Goal: Task Accomplishment & Management: Manage account settings

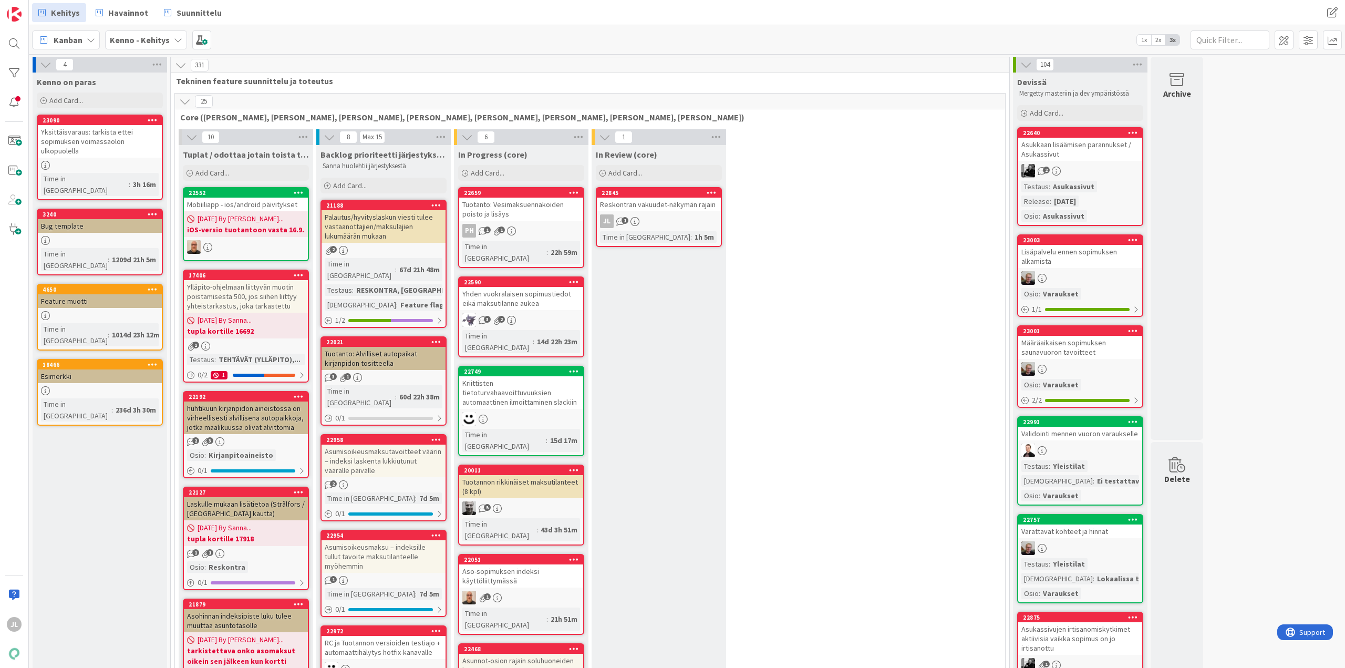
click at [374, 216] on div "Palautus/hyvityslaskun viesti tulee vastaanottajien/maksulajien lukumäärän muka…" at bounding box center [383, 226] width 124 height 33
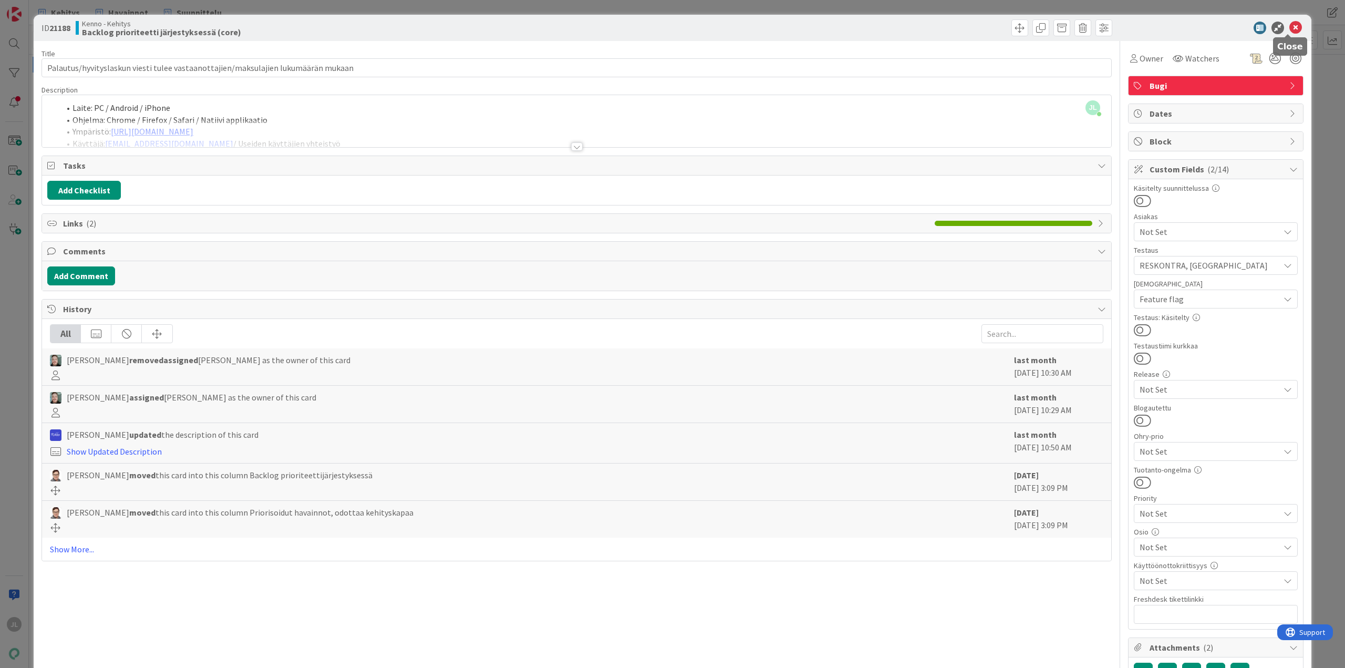
click at [1289, 26] on icon at bounding box center [1295, 28] width 13 height 13
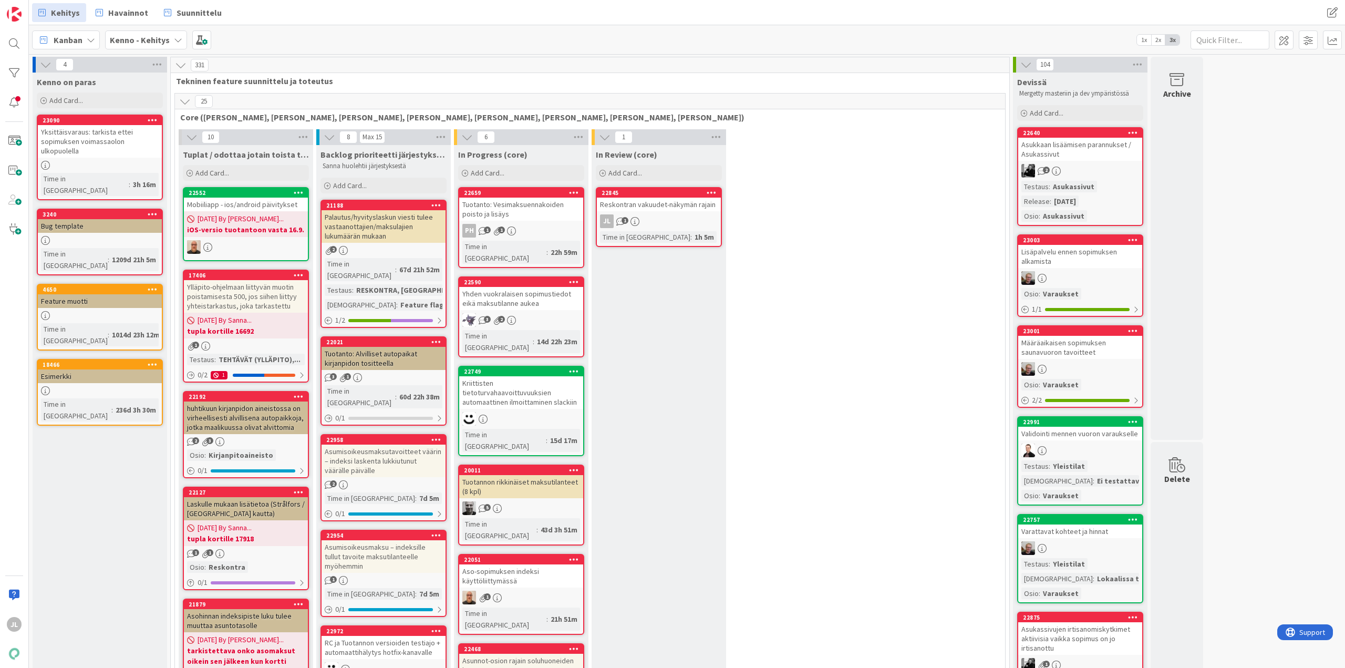
click at [418, 347] on div "Tuotanto: Alvilliset autopaikat kirjanpidon tositteella" at bounding box center [383, 358] width 124 height 23
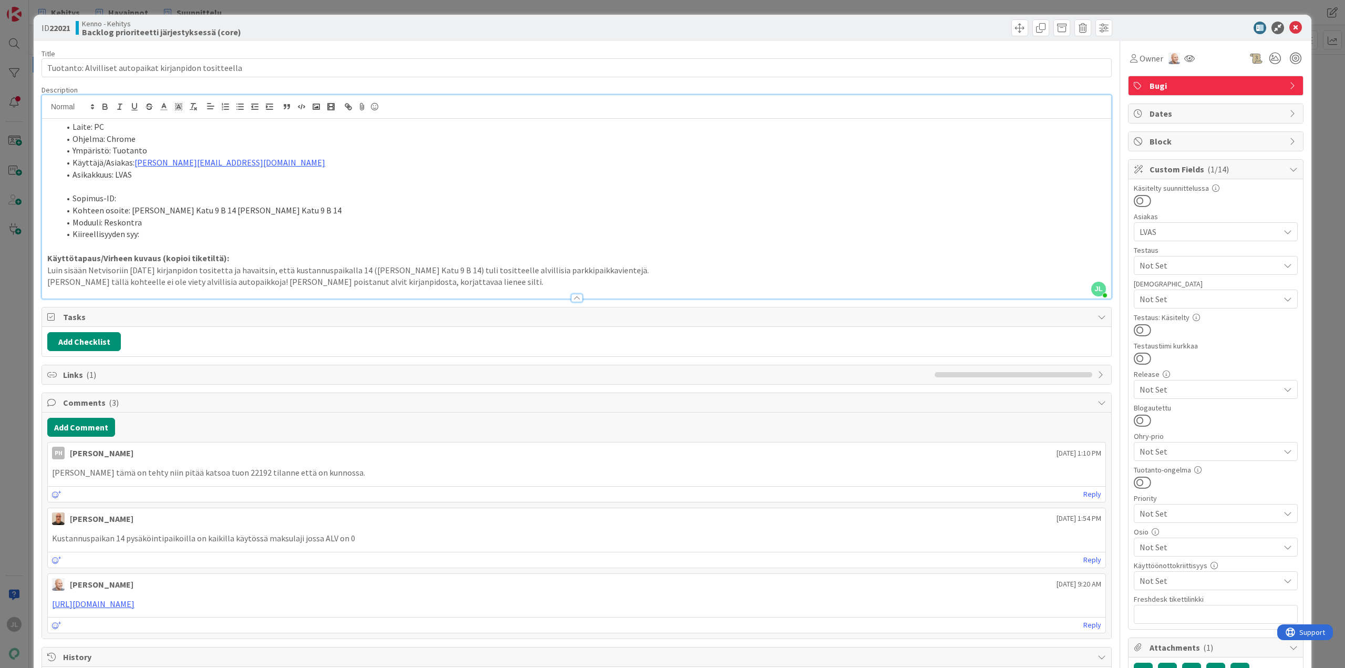
click at [559, 112] on div "JL Jyri Laine just joined Laite: PC Ohjelma: Chrome Ympäristö: Tuotanto Käyttäj…" at bounding box center [576, 196] width 1069 height 203
click at [1290, 33] on icon at bounding box center [1295, 28] width 13 height 13
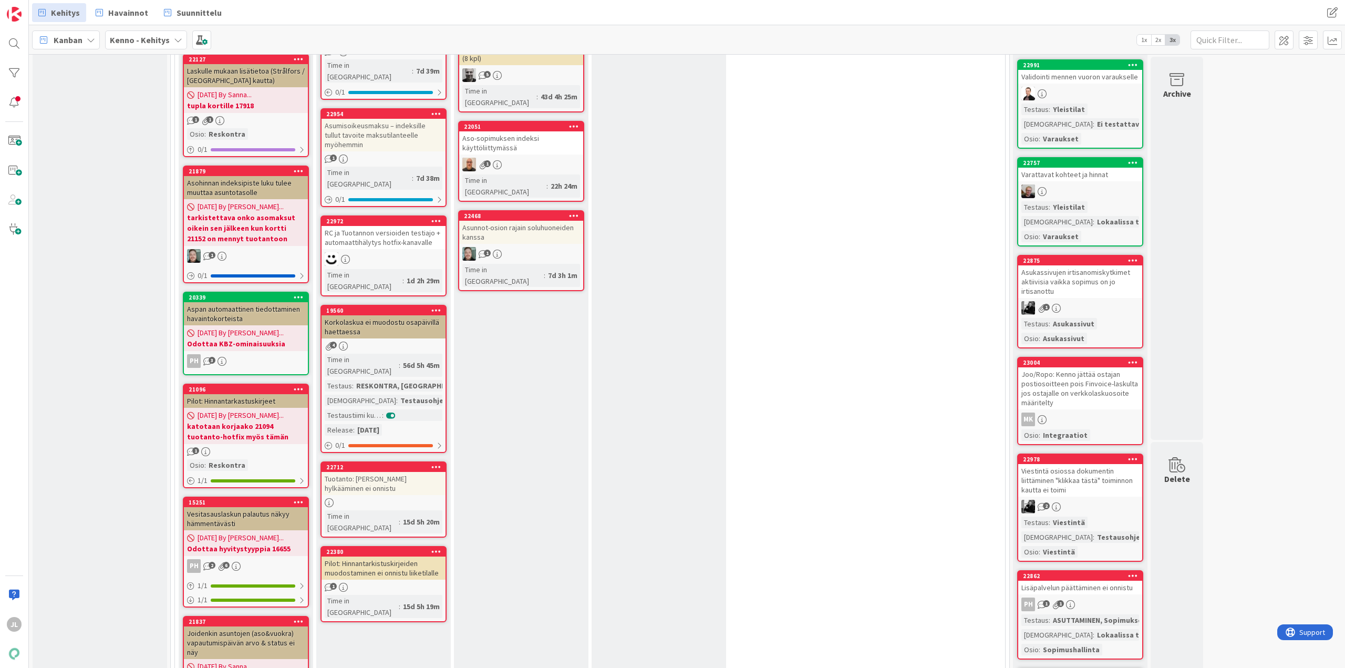
scroll to position [420, 0]
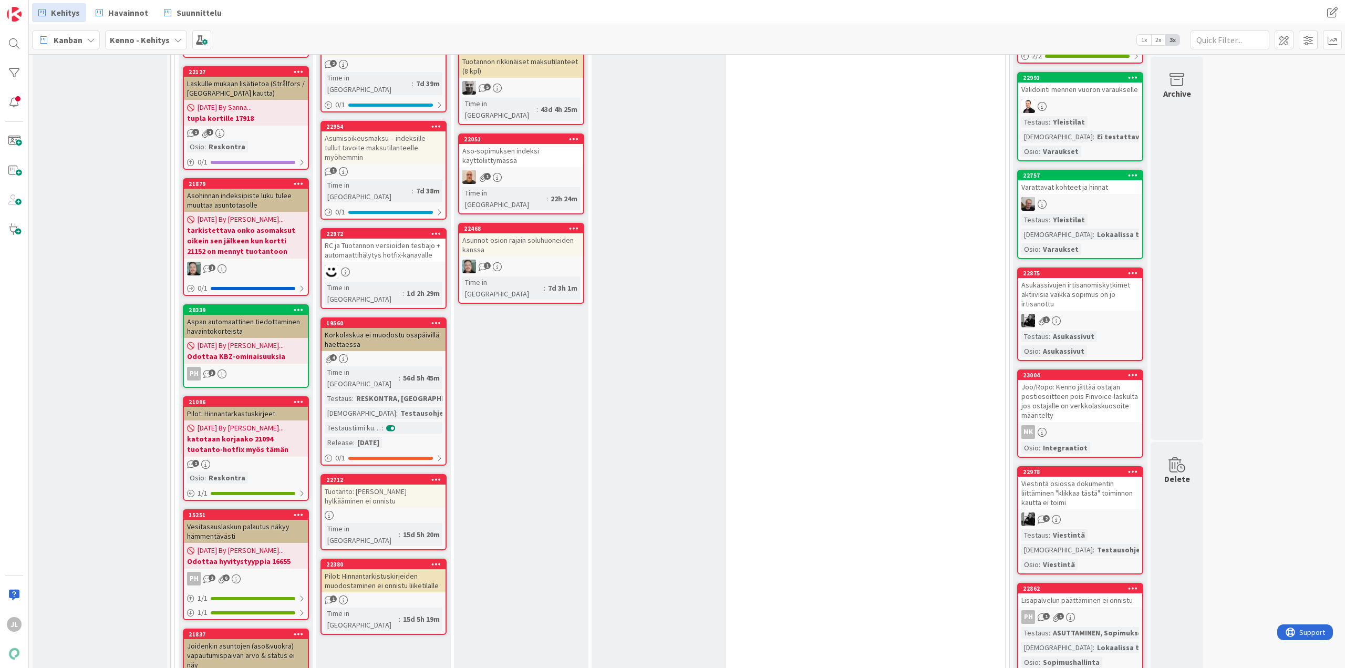
click at [381, 569] on div "Pilot: Hinnantarkistuskirjeiden muodostaminen ei onnistu liiketilalle" at bounding box center [383, 580] width 124 height 23
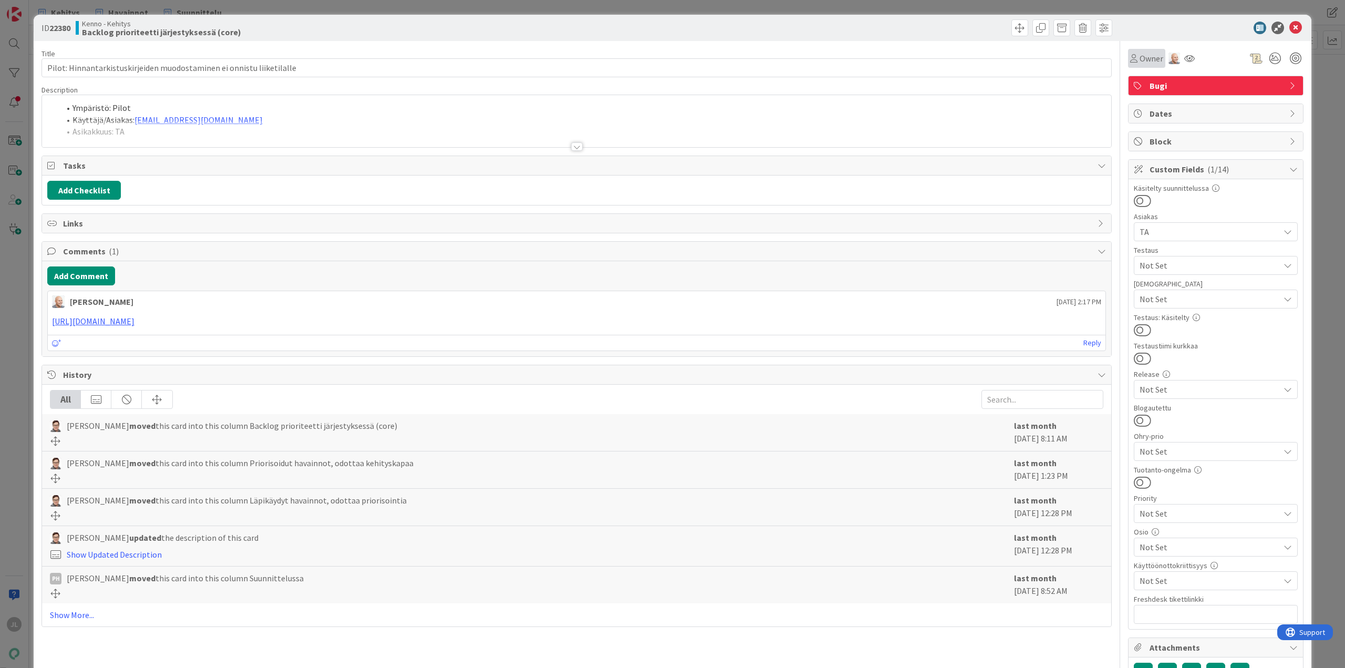
click at [1139, 61] on span "Owner" at bounding box center [1151, 58] width 24 height 13
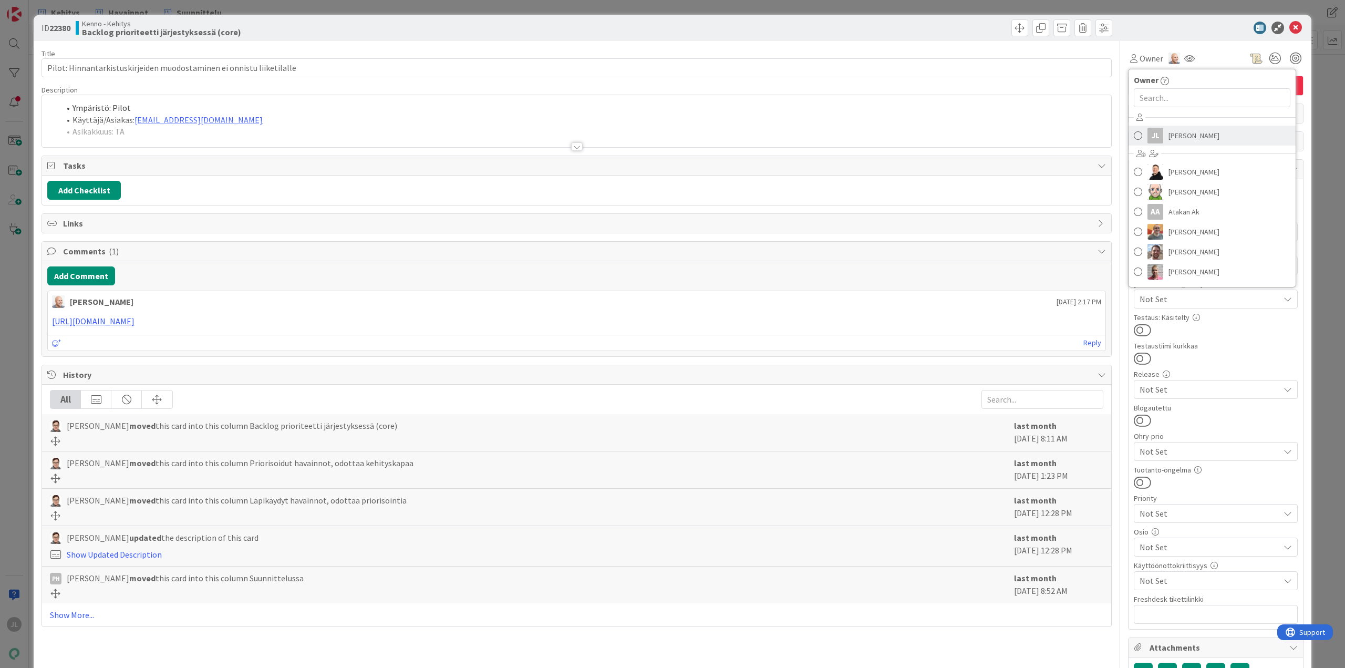
click at [1171, 131] on span "[PERSON_NAME]" at bounding box center [1193, 136] width 51 height 16
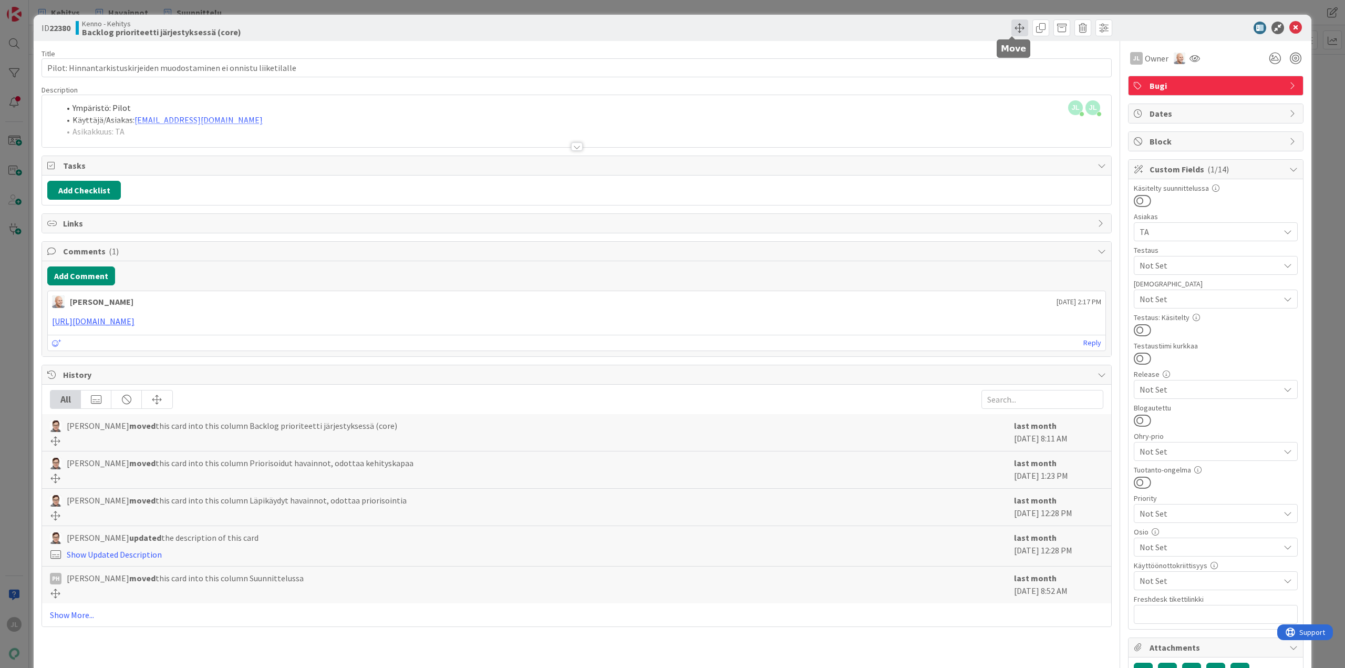
click at [1011, 29] on span at bounding box center [1019, 27] width 17 height 17
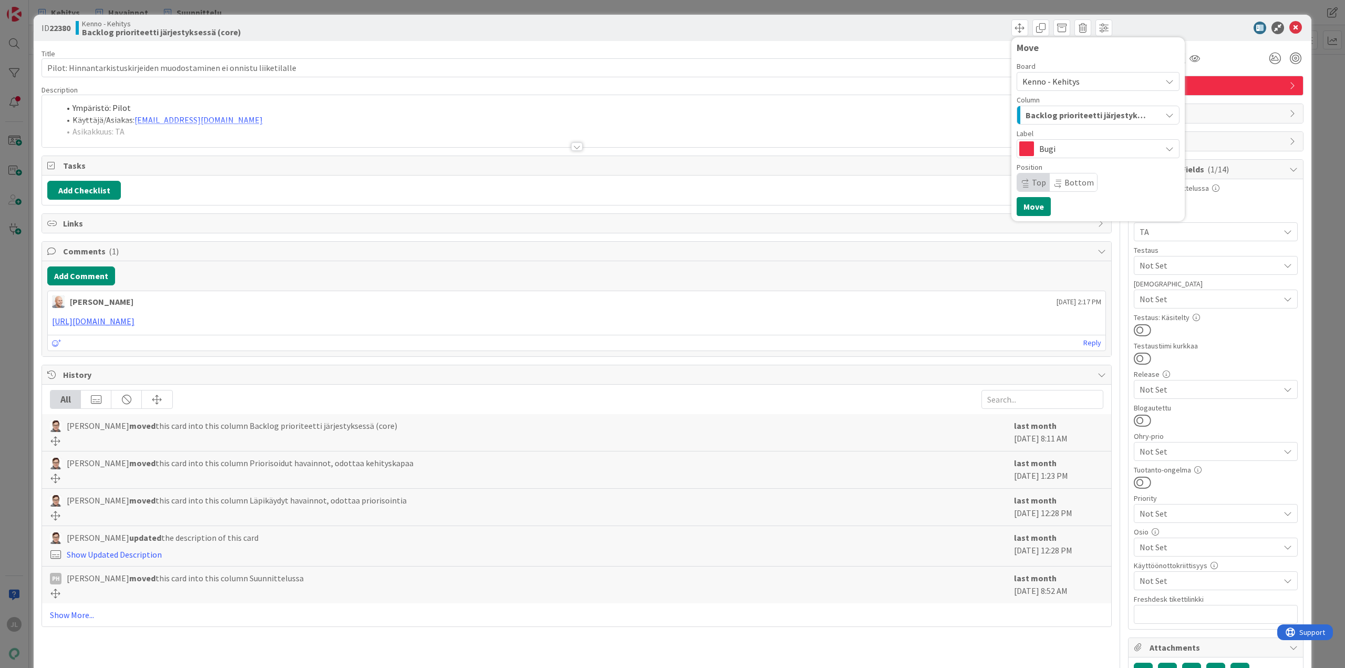
click at [1059, 116] on span "Backlog prioriteetti järjestyksessä (core)" at bounding box center [1085, 115] width 121 height 14
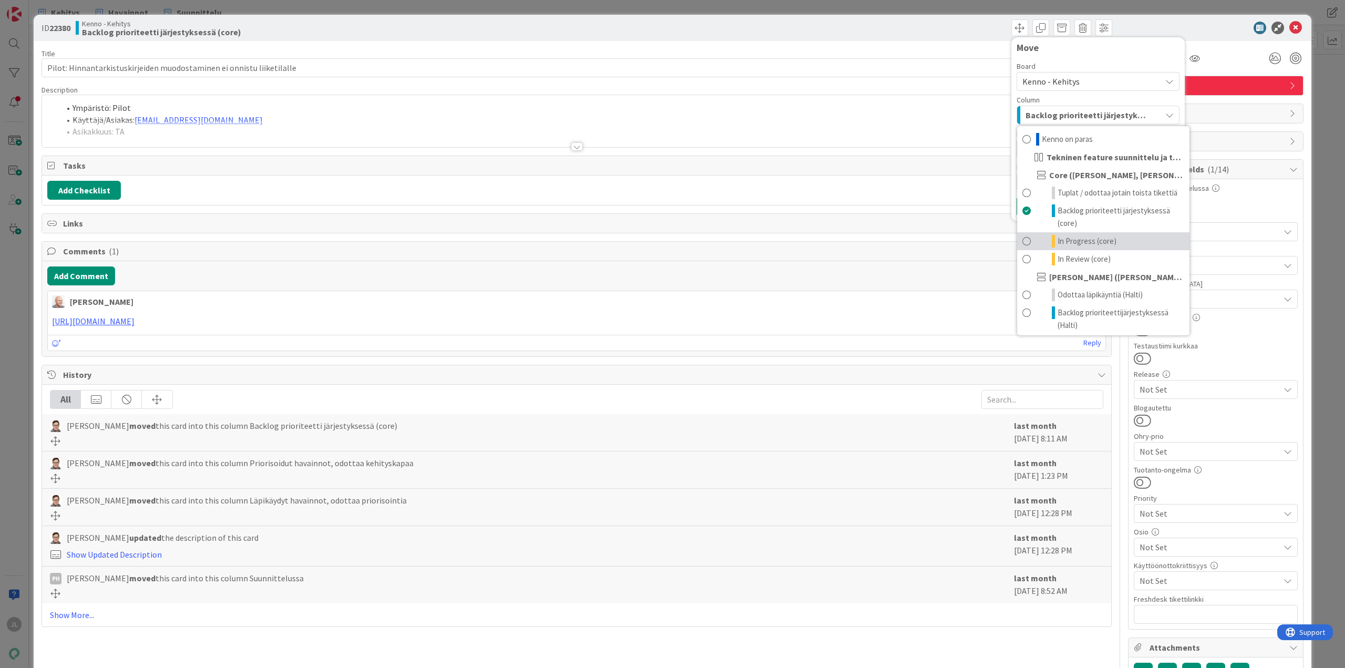
click at [1095, 235] on span "In Progress (core)" at bounding box center [1086, 241] width 59 height 13
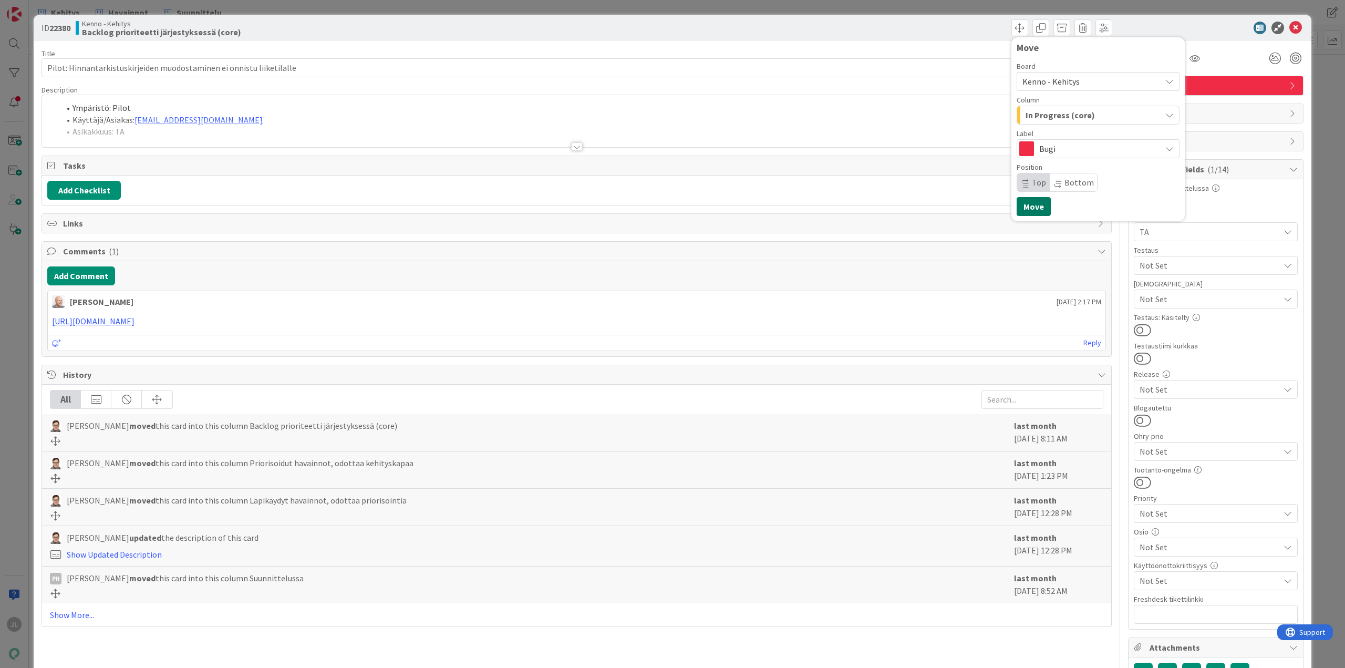
click at [1024, 207] on button "Move" at bounding box center [1033, 206] width 34 height 19
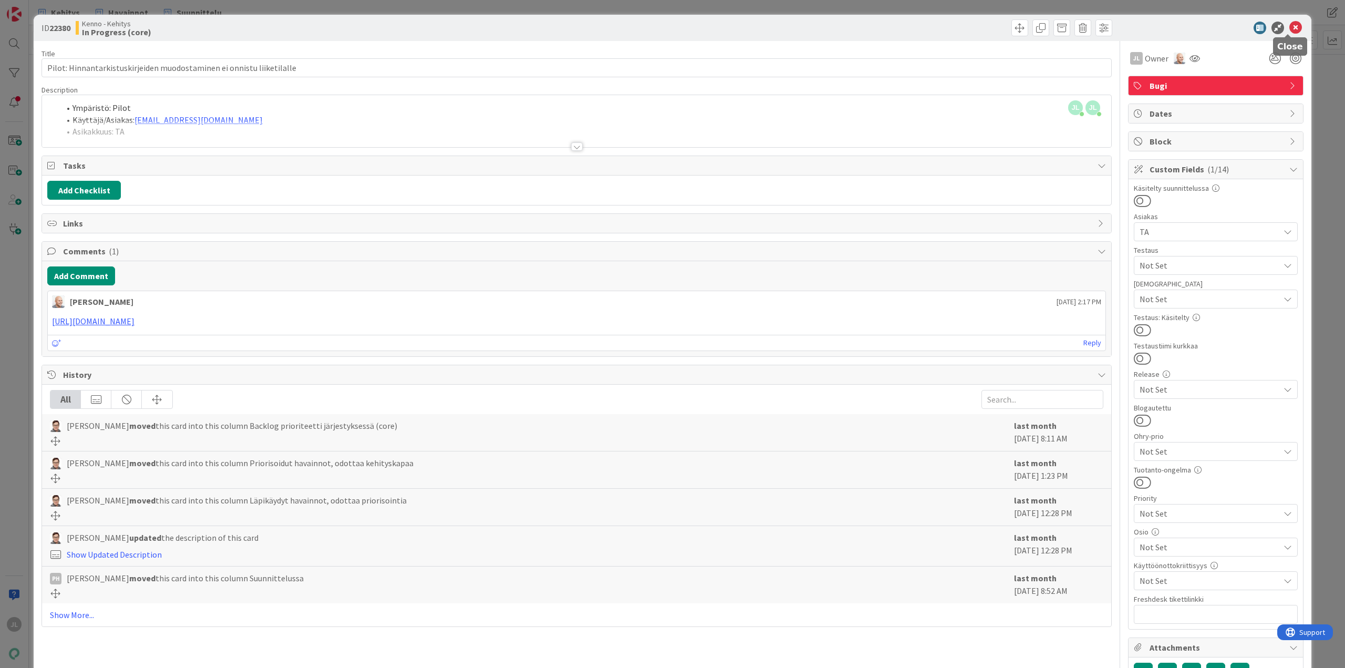
drag, startPoint x: 1285, startPoint y: 25, endPoint x: 1129, endPoint y: 35, distance: 156.3
click at [1289, 26] on icon at bounding box center [1295, 28] width 13 height 13
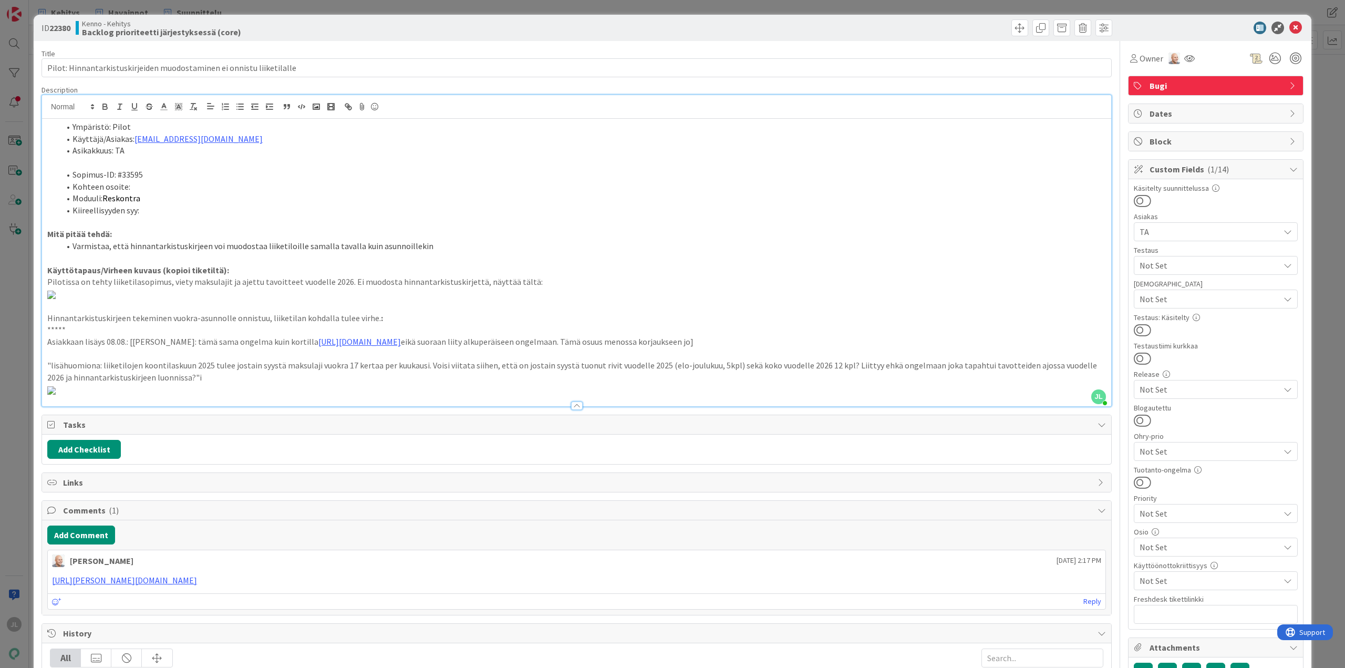
click at [133, 177] on li "Sopimus-ID: #33595" at bounding box center [583, 175] width 1046 height 12
copy li "33595"
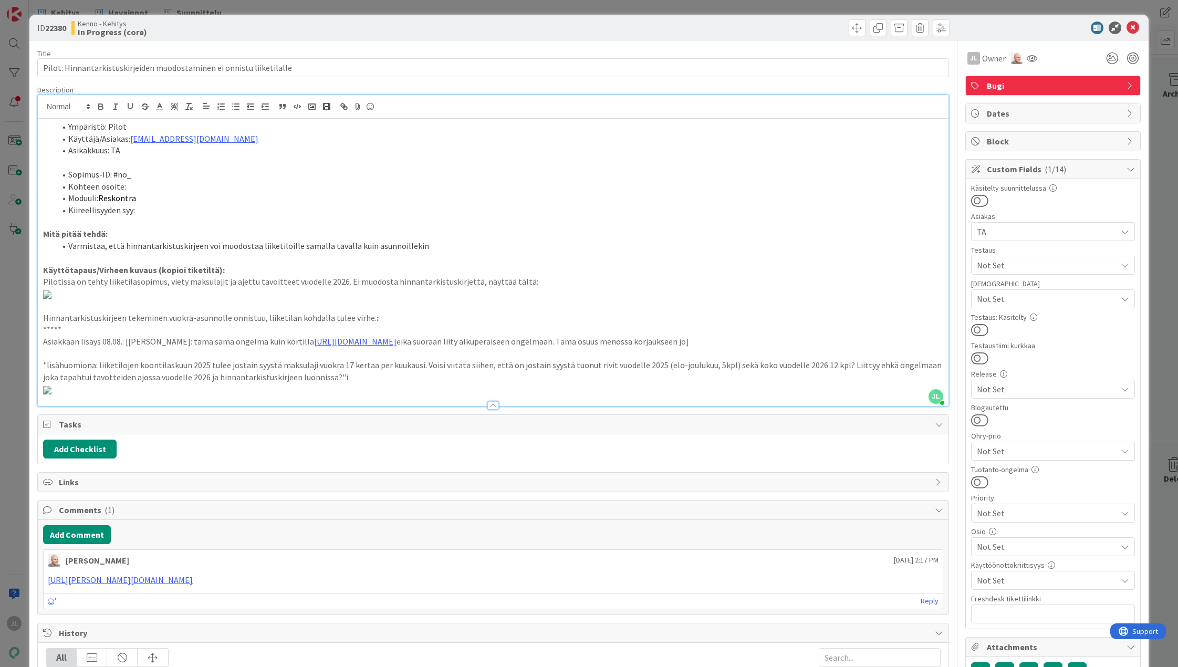
click at [189, 178] on li "Sopimus-ID: #no_" at bounding box center [500, 175] width 888 height 12
click at [172, 190] on li "Kohteen osoite:" at bounding box center [500, 187] width 888 height 12
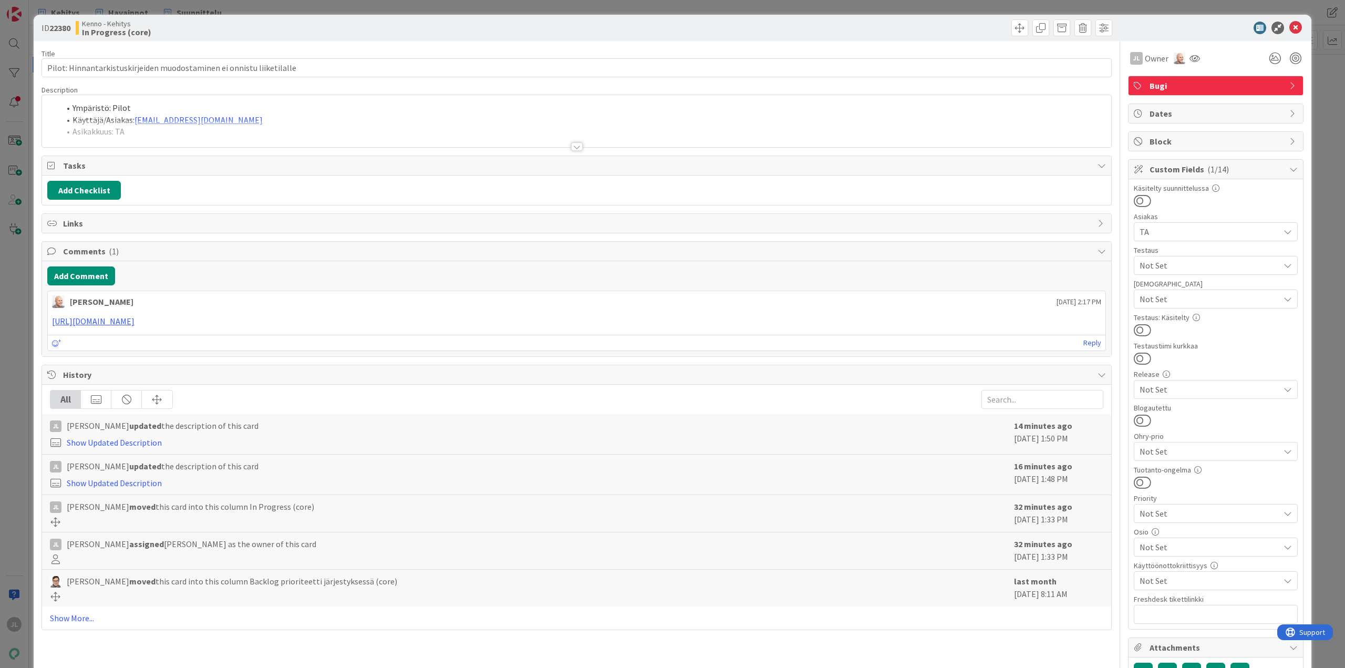
click at [292, 130] on div at bounding box center [576, 133] width 1069 height 27
